Goal: Information Seeking & Learning: Learn about a topic

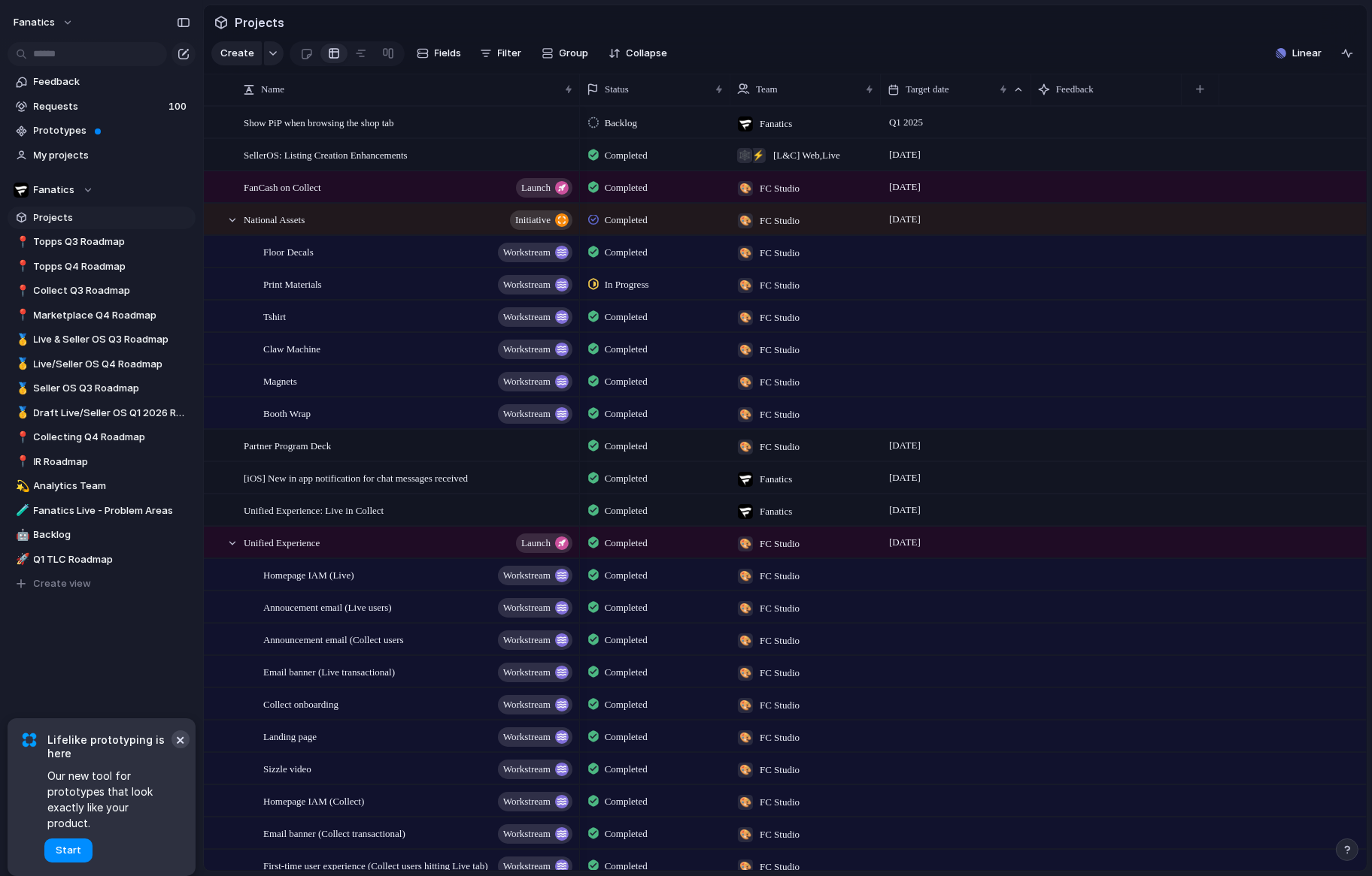
click at [178, 749] on button "×" at bounding box center [180, 739] width 18 height 18
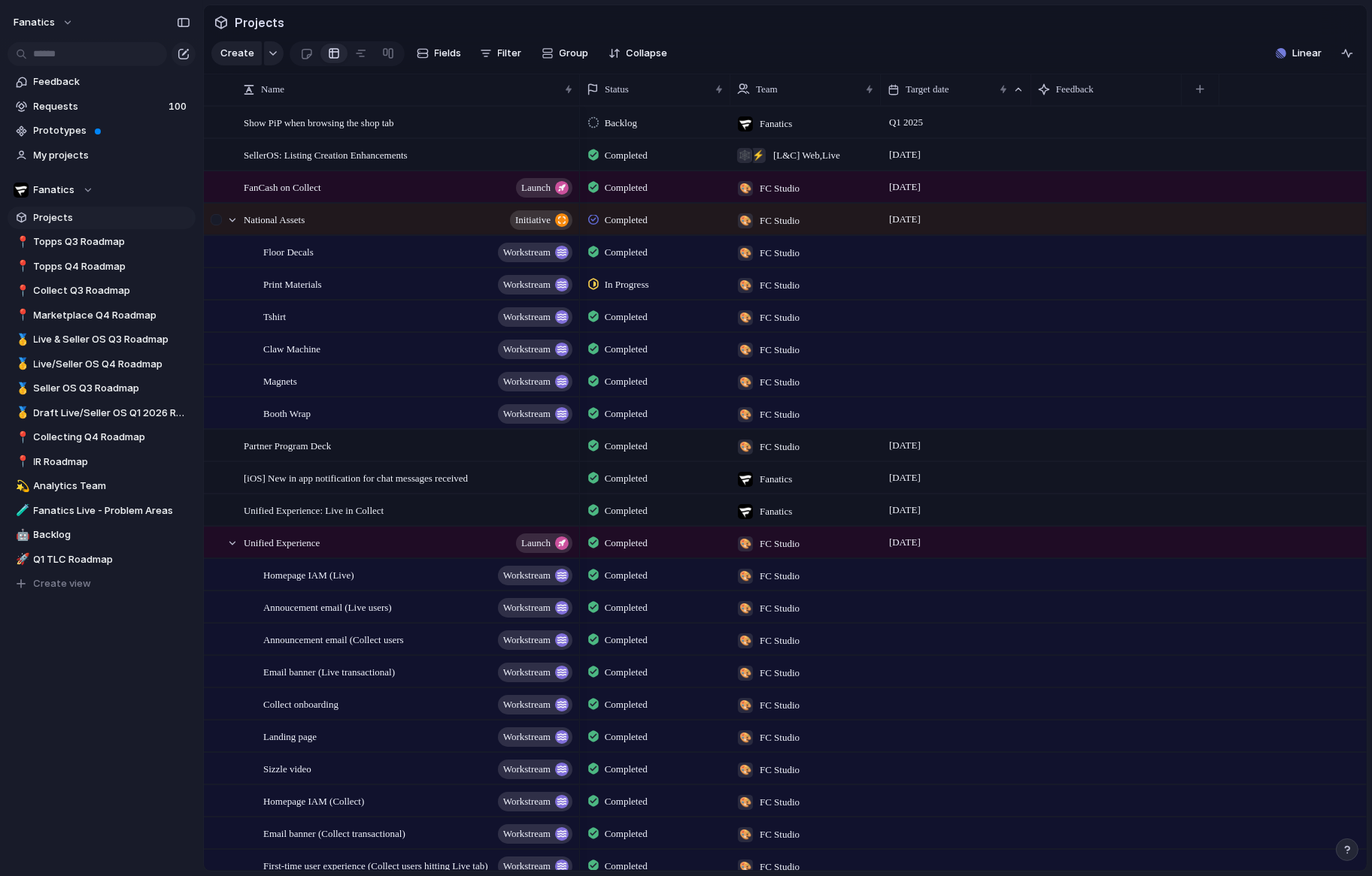
click at [231, 212] on div at bounding box center [217, 224] width 27 height 41
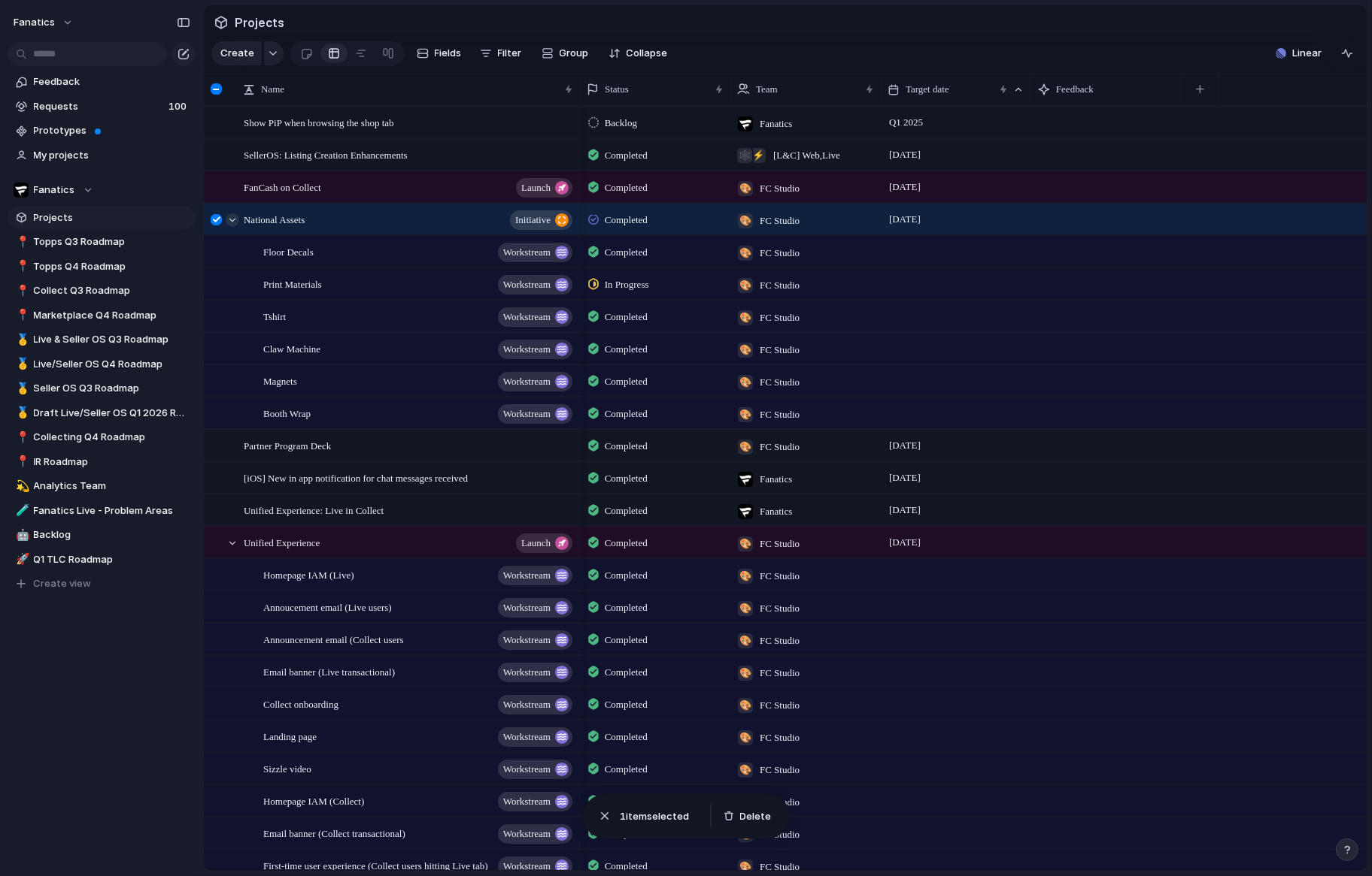
click at [231, 219] on div at bounding box center [233, 220] width 14 height 14
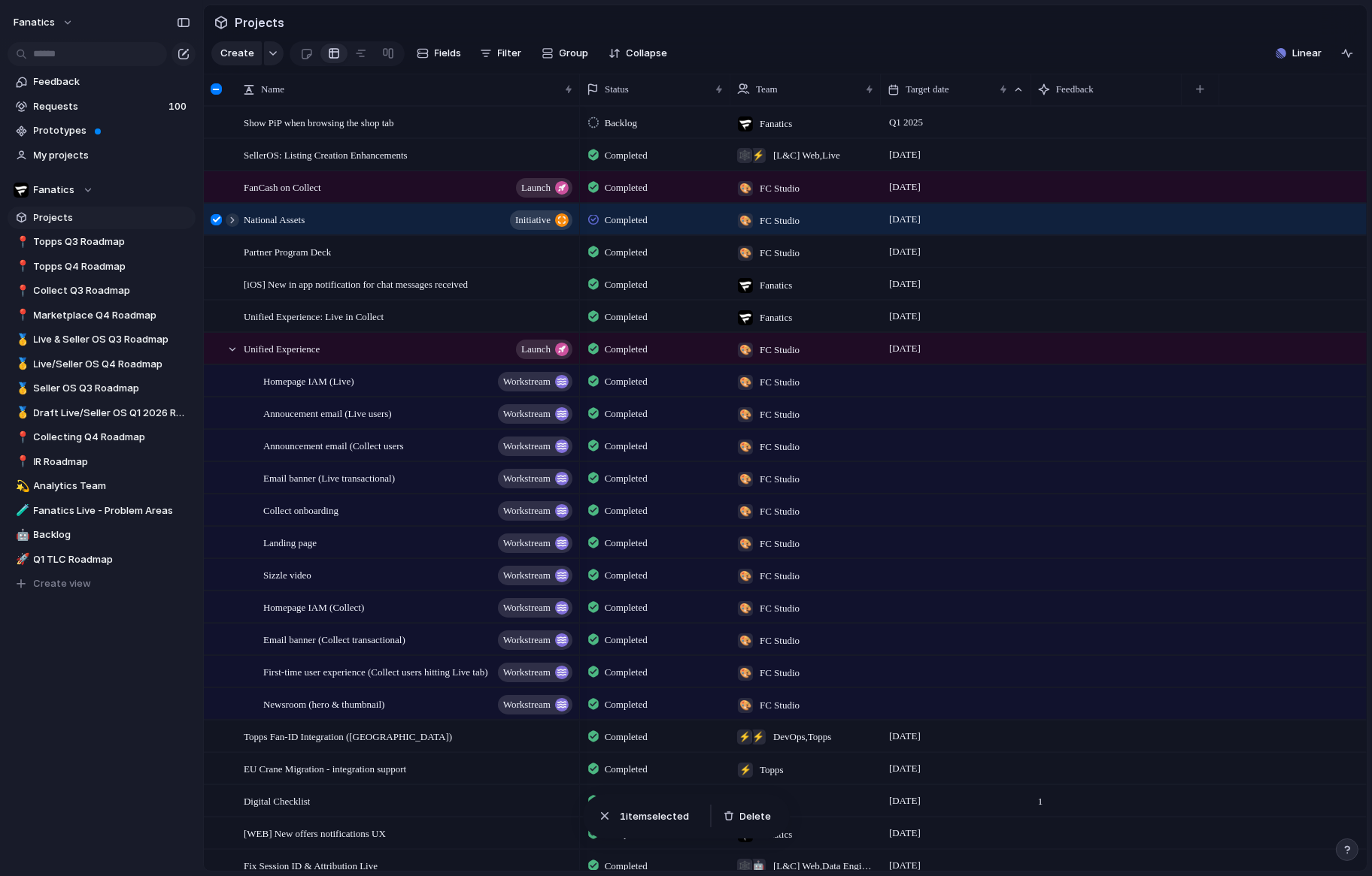
click at [231, 219] on div at bounding box center [233, 220] width 14 height 14
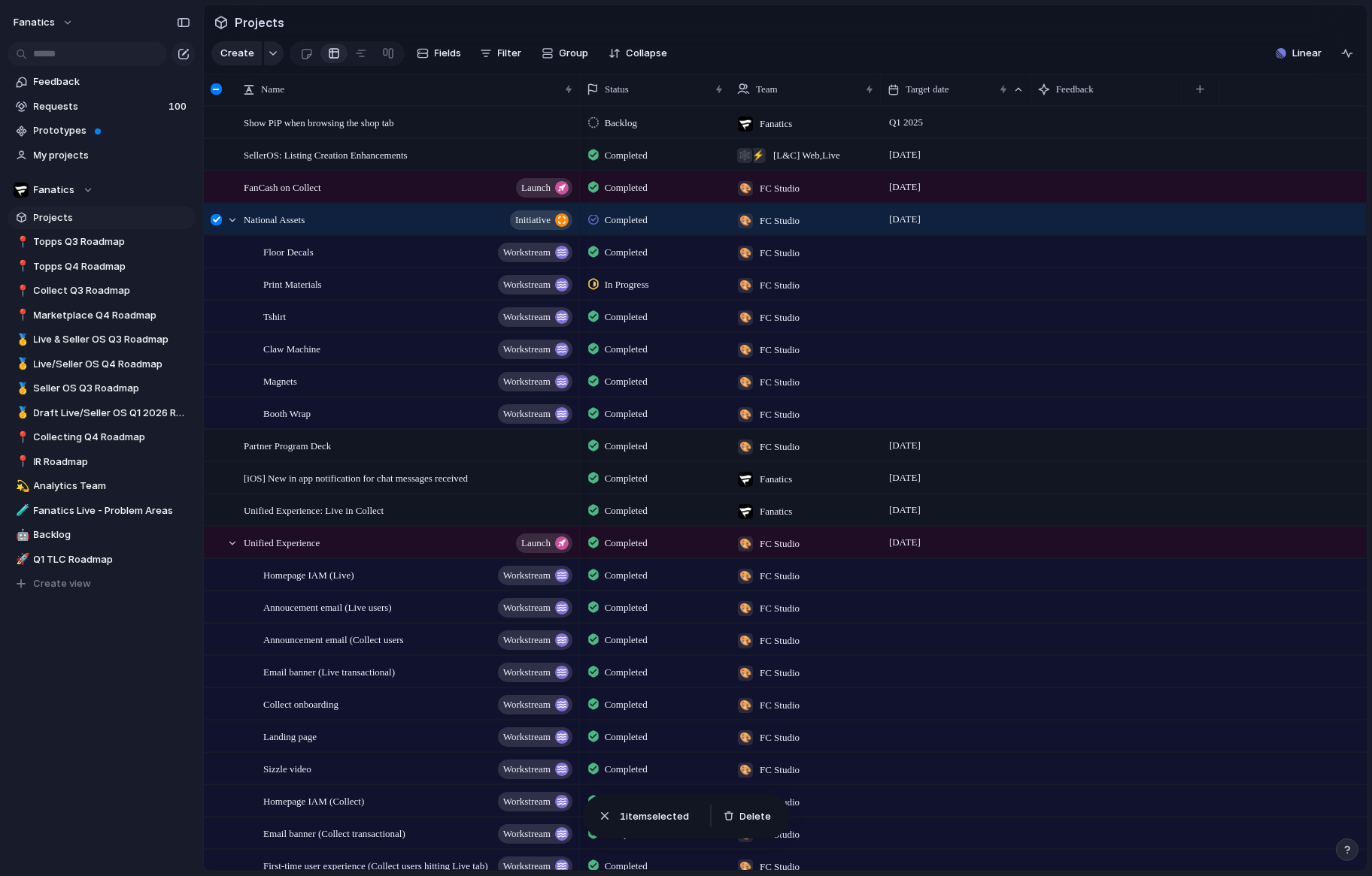
click at [217, 219] on div at bounding box center [215, 219] width 11 height 11
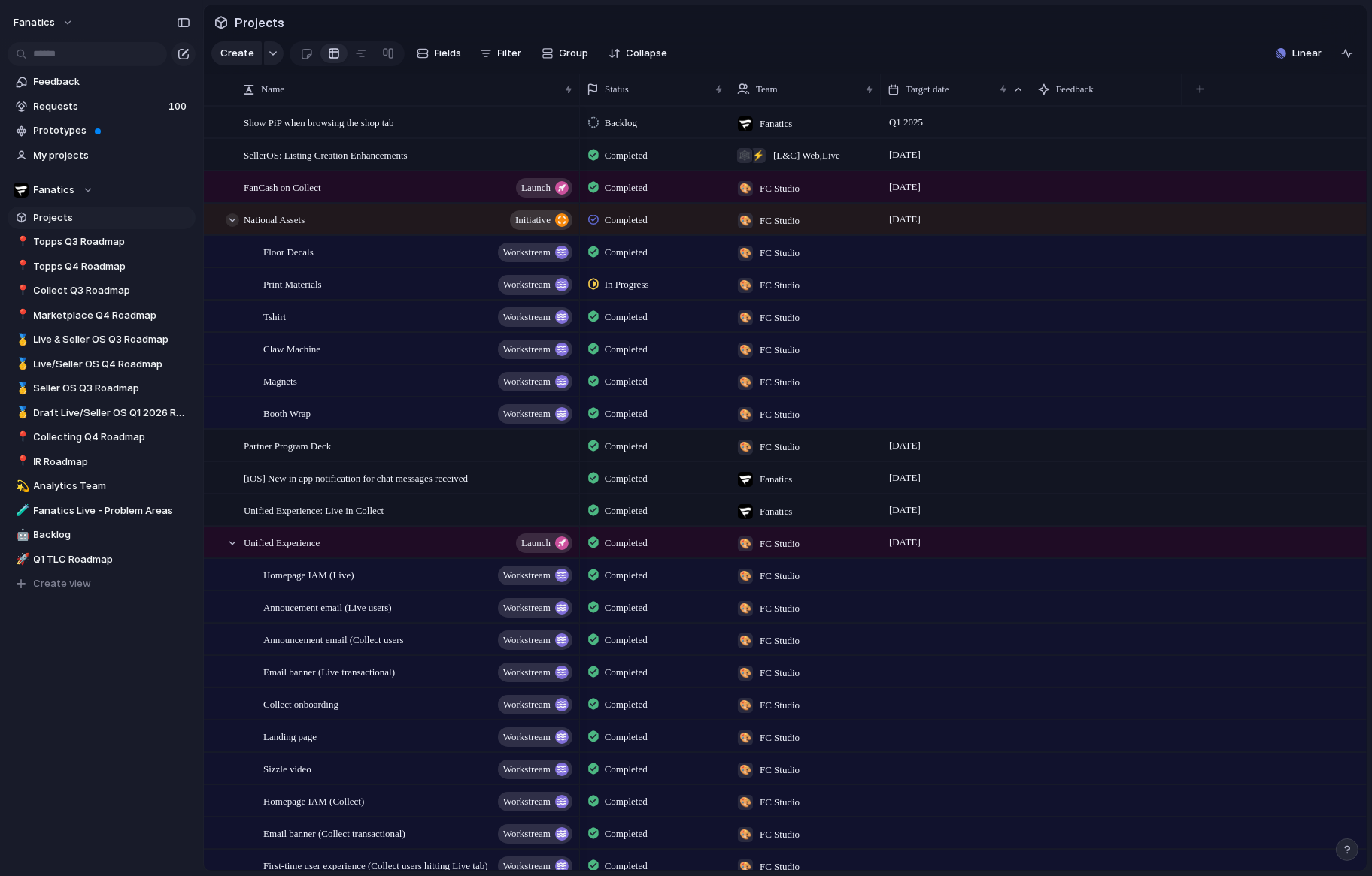
click at [229, 220] on div at bounding box center [233, 220] width 14 height 14
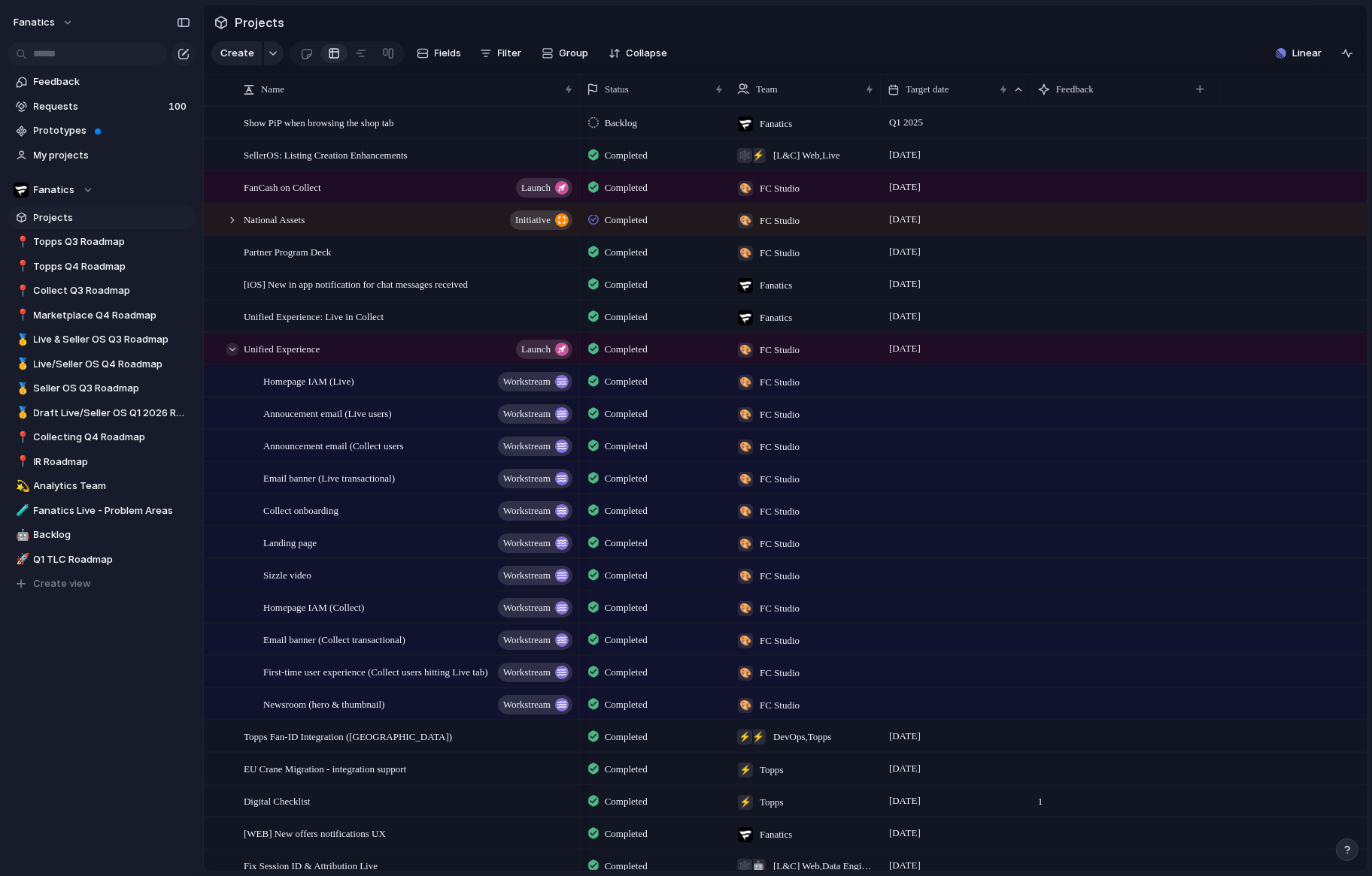
click at [233, 347] on div at bounding box center [233, 350] width 14 height 14
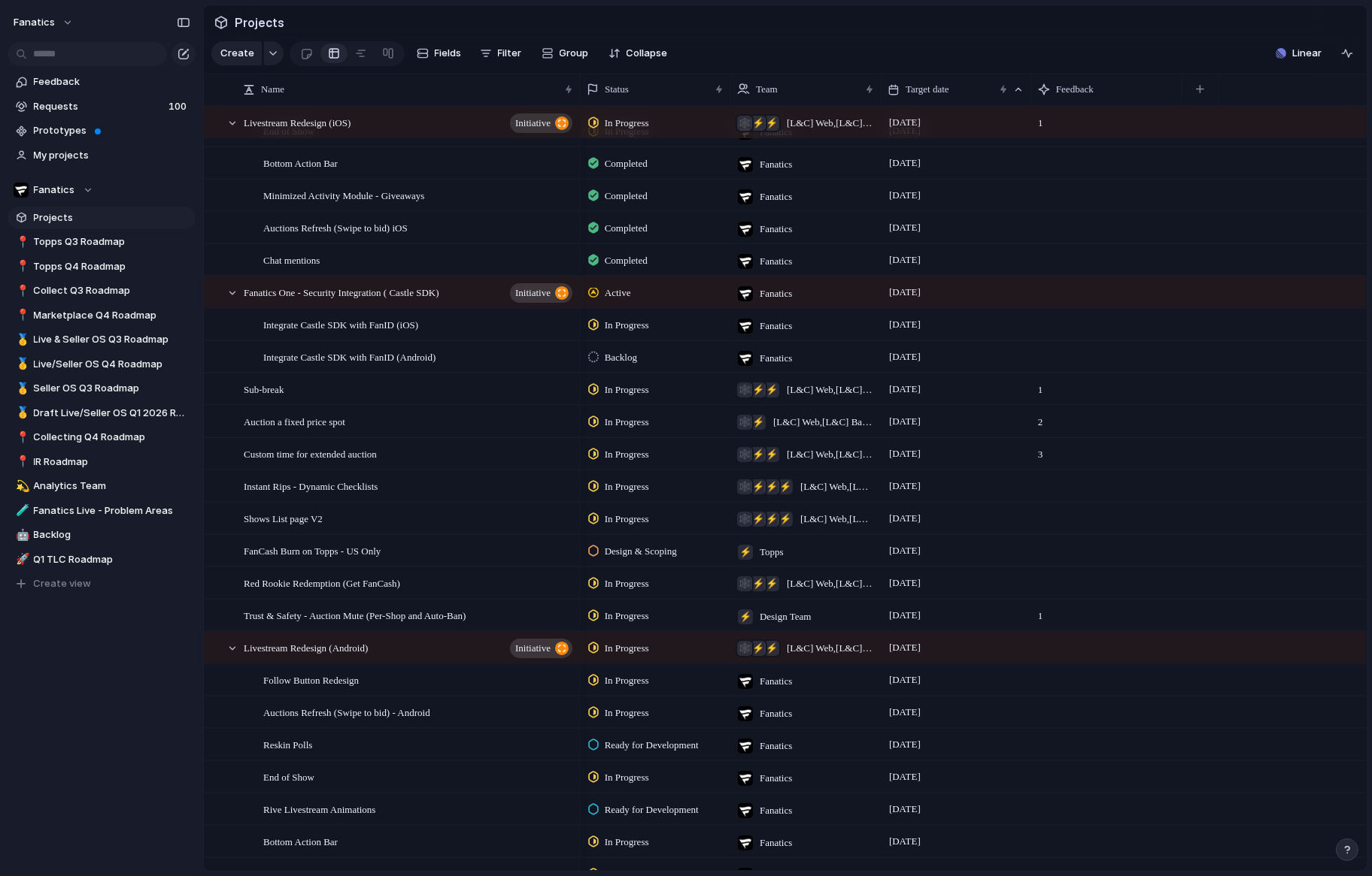
scroll to position [1072, 0]
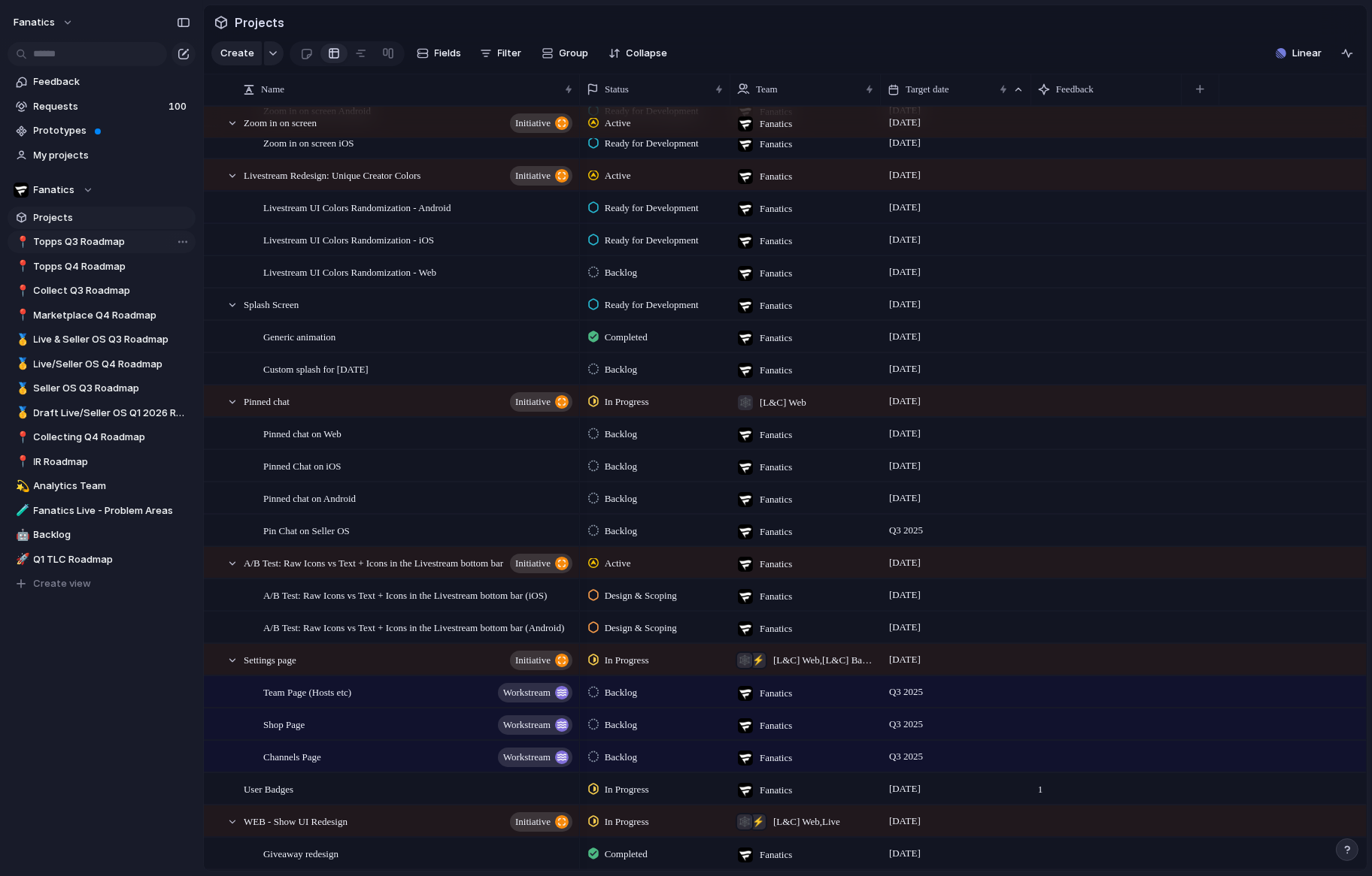
click at [107, 247] on span "Topps Q3 Roadmap" at bounding box center [112, 242] width 157 height 15
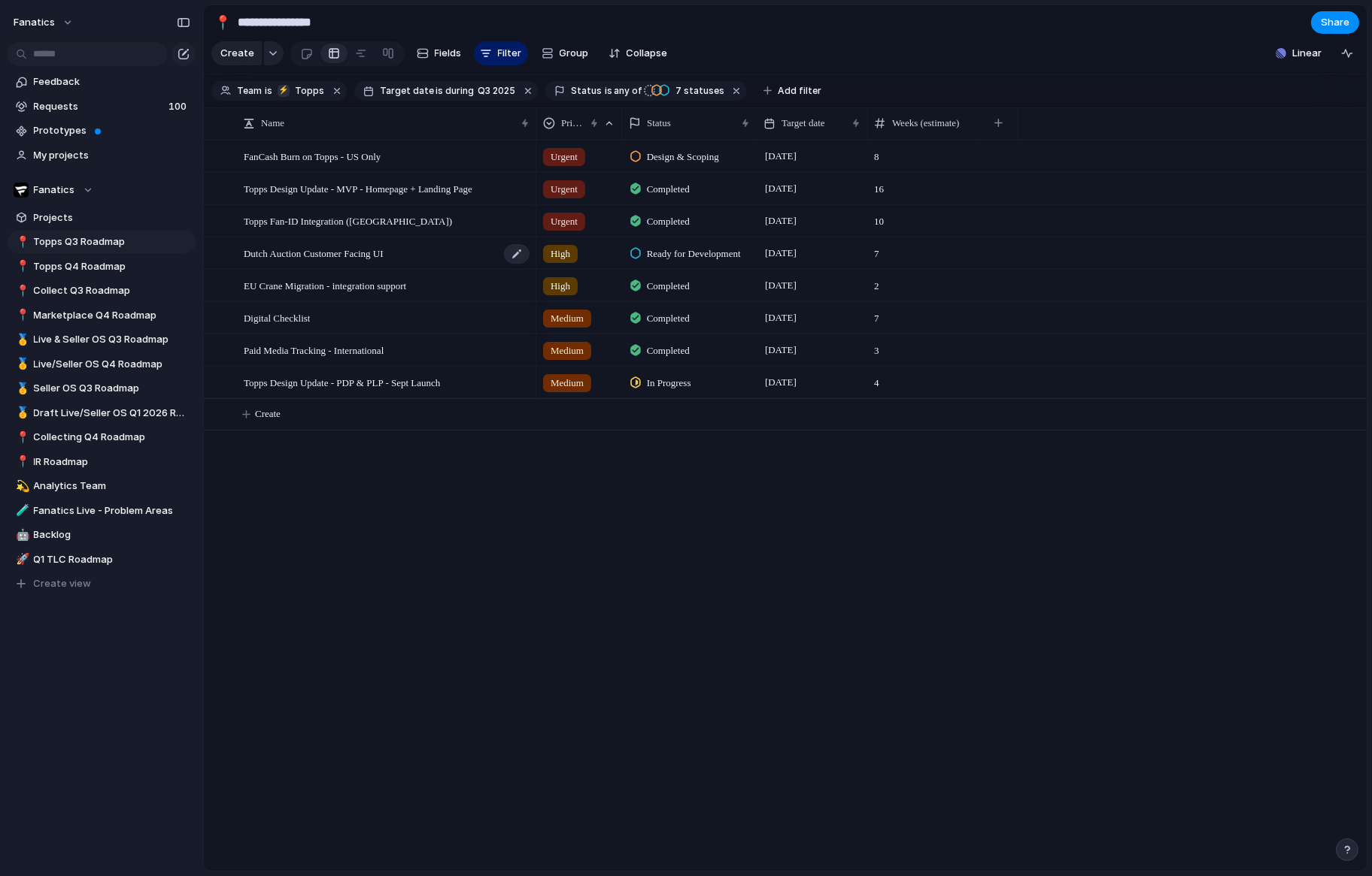
click at [318, 259] on span "Dutch Auction Customer Facing UI" at bounding box center [313, 253] width 140 height 17
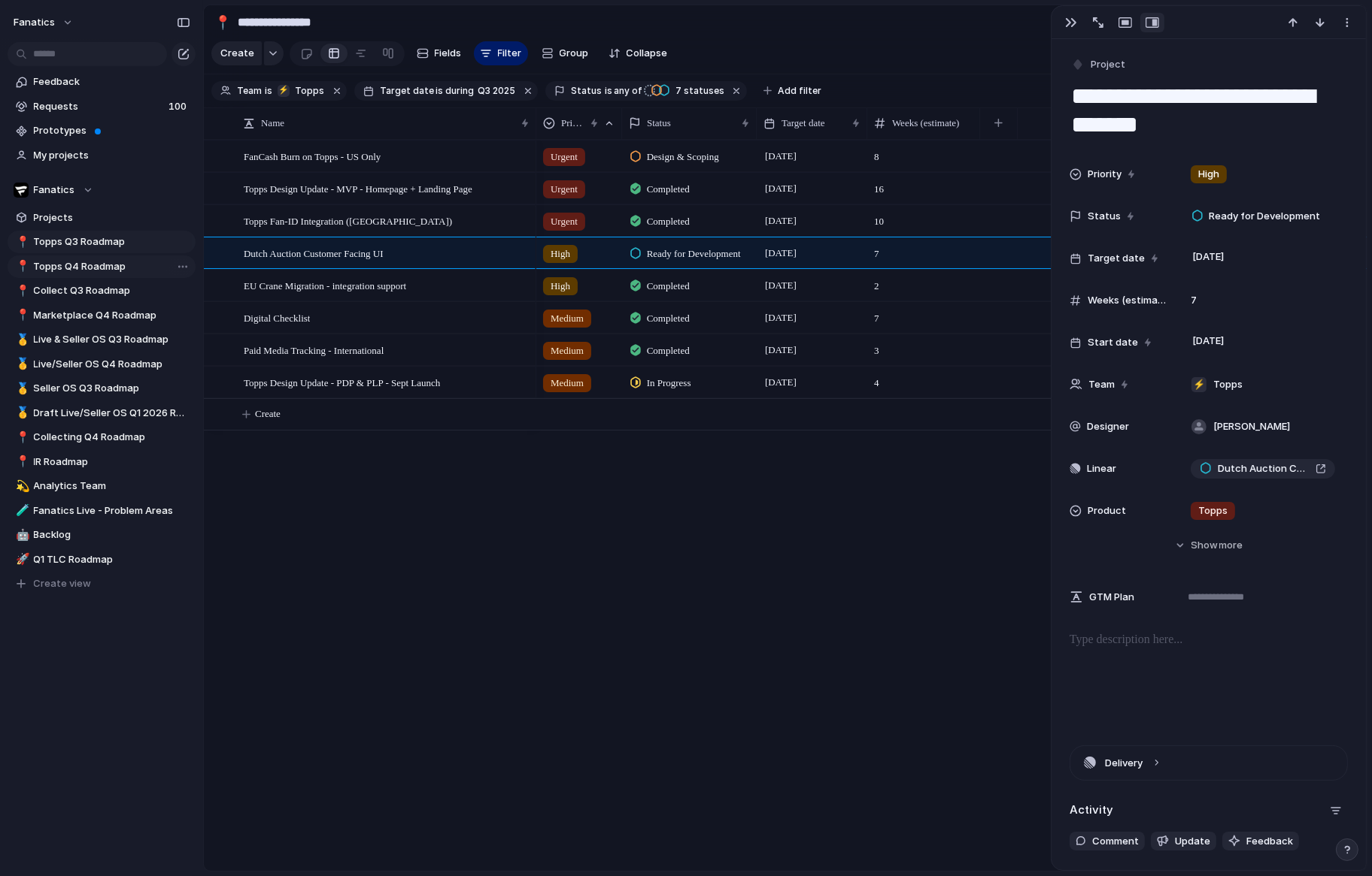
click at [103, 264] on span "Topps Q4 Roadmap" at bounding box center [112, 267] width 157 height 15
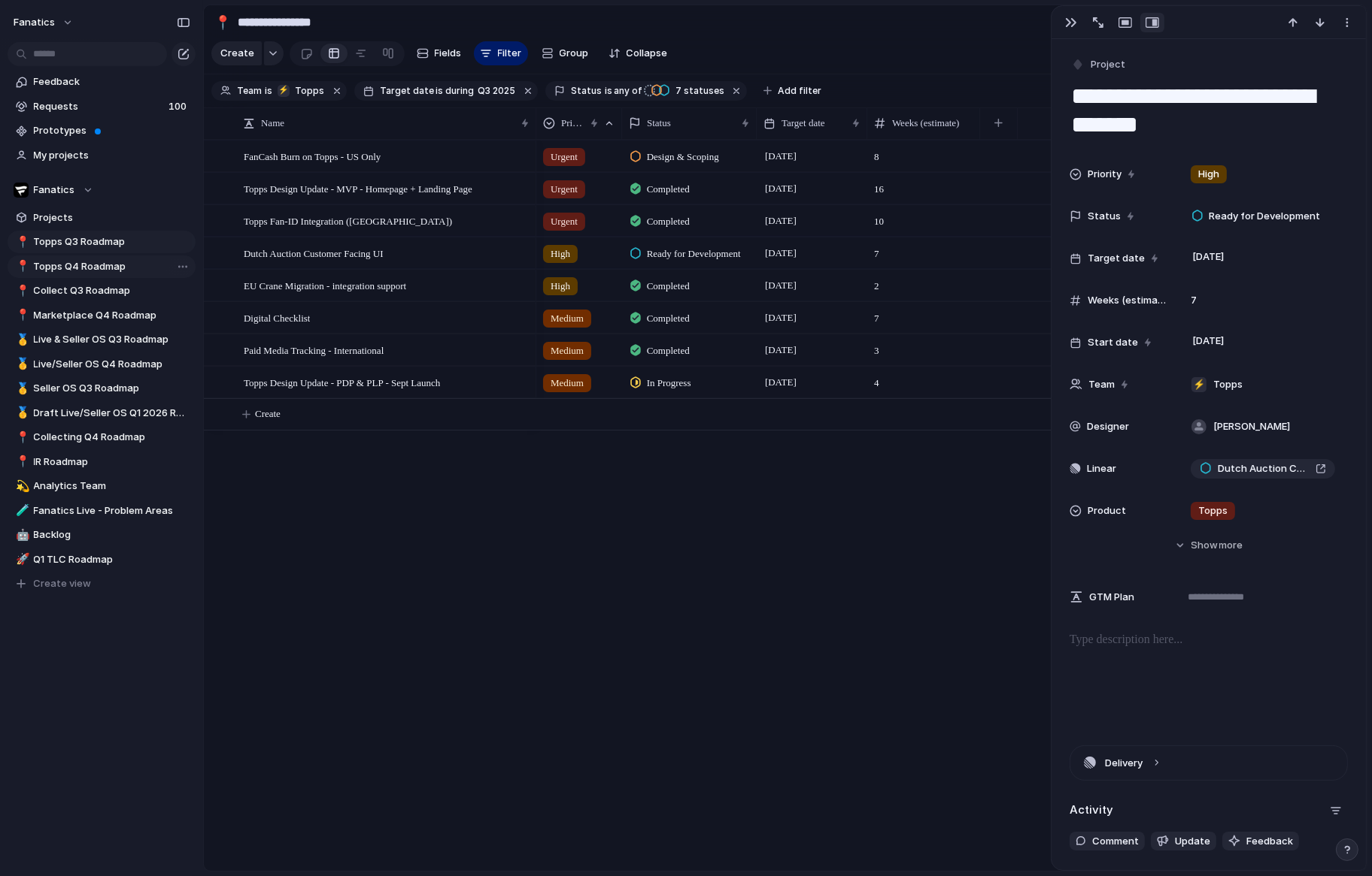
type input "**********"
